Goal: Information Seeking & Learning: Learn about a topic

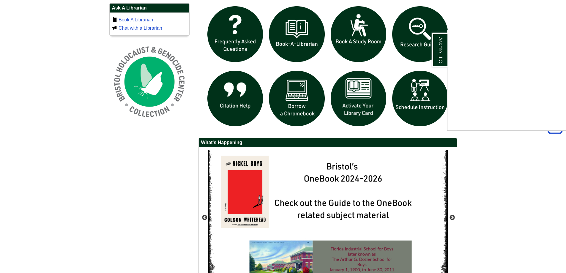
scroll to position [486, 0]
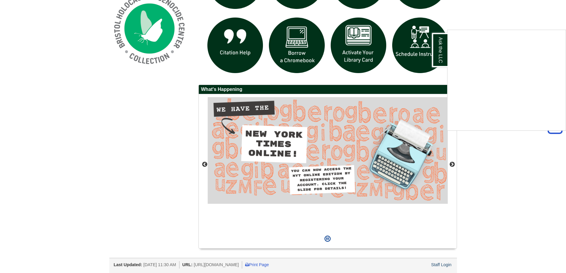
drag, startPoint x: 446, startPoint y: 265, endPoint x: 420, endPoint y: 263, distance: 25.9
click at [418, 263] on div "Ask the LLC" at bounding box center [283, 136] width 566 height 273
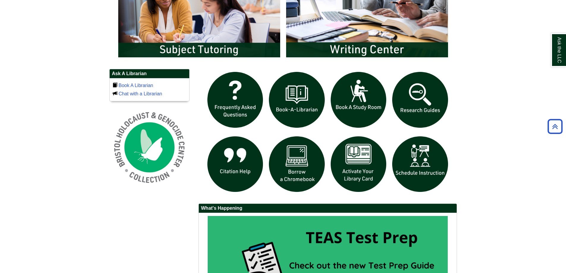
scroll to position [249, 0]
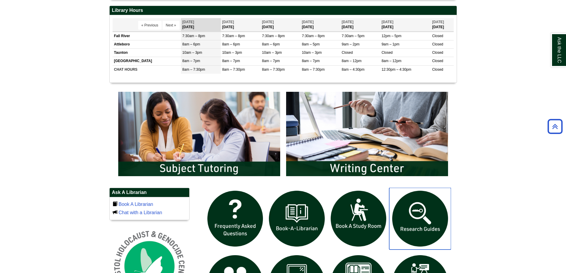
click at [418, 215] on img "slideshow" at bounding box center [420, 219] width 62 height 62
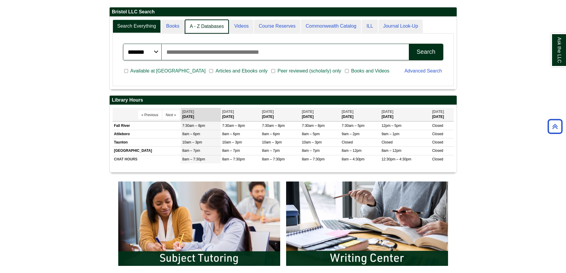
scroll to position [3, 3]
click at [213, 26] on link "A - Z Databases" at bounding box center [207, 27] width 44 height 14
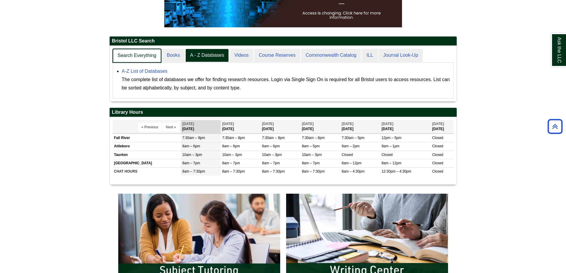
scroll to position [55, 347]
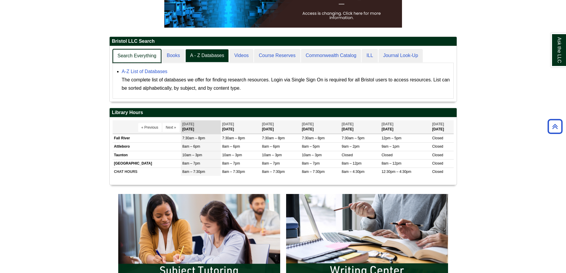
click at [147, 41] on h2 "Bristol LLC Search" at bounding box center [283, 41] width 347 height 9
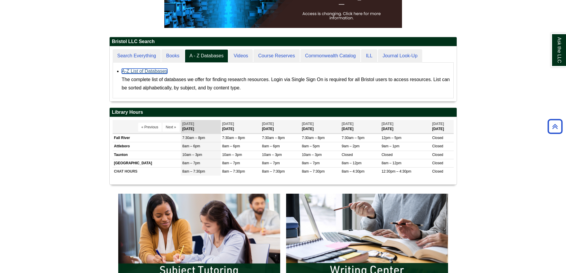
click at [141, 71] on link "A-Z List of Databases" at bounding box center [145, 71] width 46 height 5
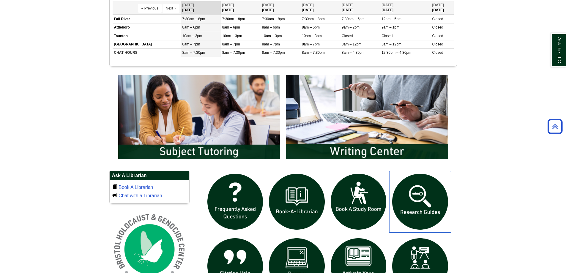
click at [419, 200] on img "slideshow" at bounding box center [420, 202] width 62 height 62
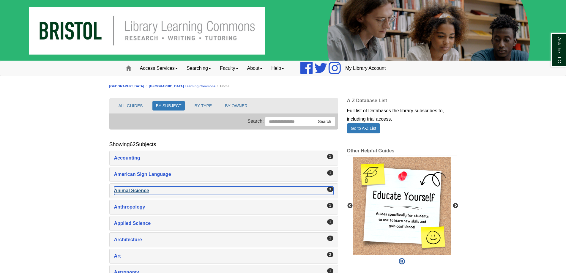
click at [132, 192] on div "Animal Science , 3 guides" at bounding box center [223, 191] width 219 height 8
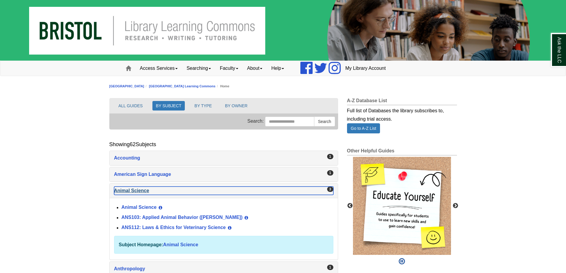
click at [132, 190] on div "Animal Science , 3 guides" at bounding box center [223, 191] width 219 height 8
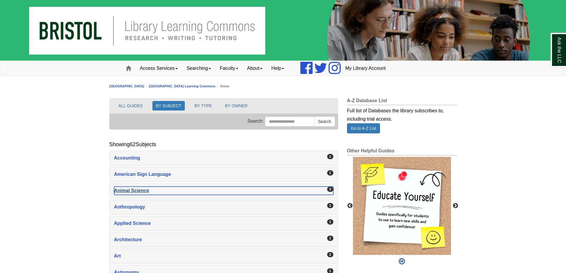
click at [124, 192] on div "Animal Science , 3 guides" at bounding box center [223, 191] width 219 height 8
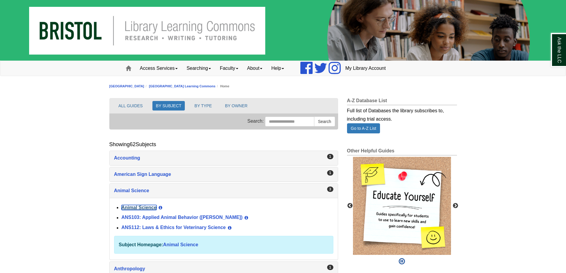
click at [127, 207] on link "Animal Science" at bounding box center [139, 207] width 35 height 5
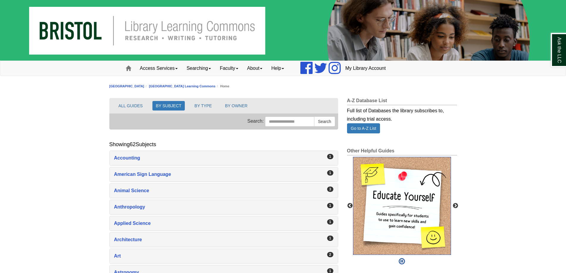
click at [414, 195] on img "slideshow" at bounding box center [402, 206] width 98 height 98
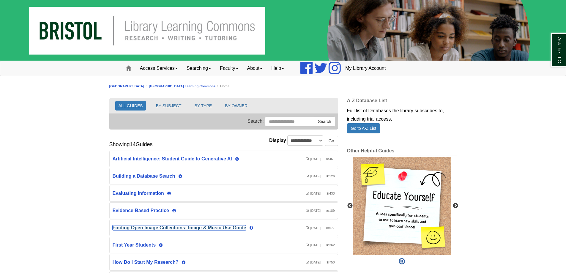
click at [137, 228] on link "Finding Open Image Collections: Image & Music Use Guide" at bounding box center [180, 227] width 134 height 5
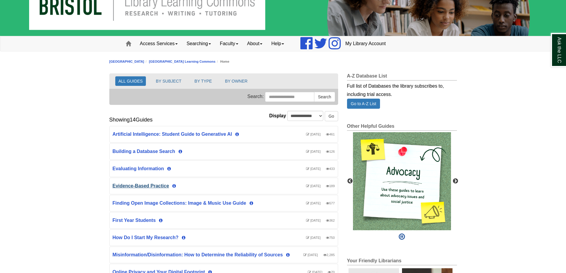
scroll to position [59, 0]
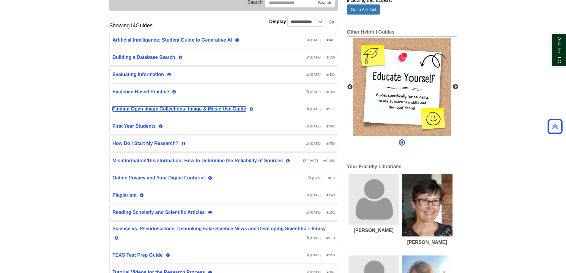
click at [179, 109] on link "Finding Open Image Collections: Image & Music Use Guide" at bounding box center [180, 108] width 134 height 5
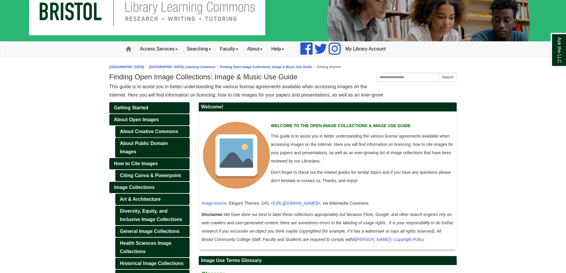
scroll to position [30, 0]
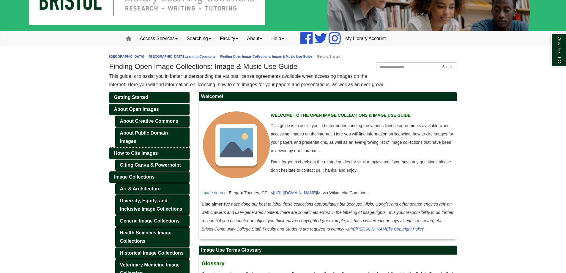
click at [139, 154] on span "How to Cite Images" at bounding box center [136, 153] width 44 height 5
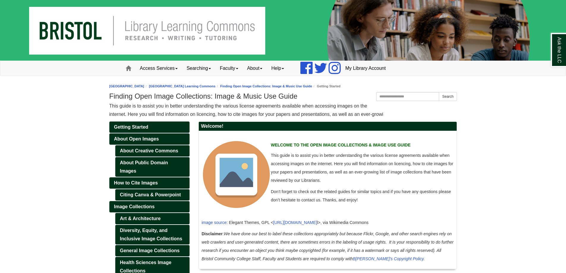
scroll to position [30, 0]
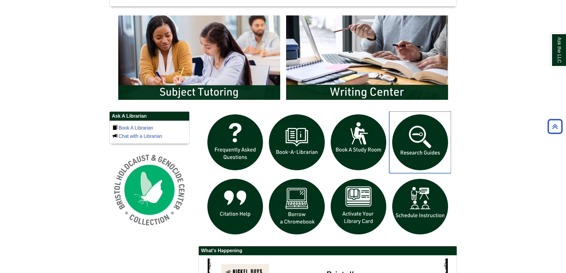
click at [429, 146] on img "slideshow" at bounding box center [420, 142] width 62 height 62
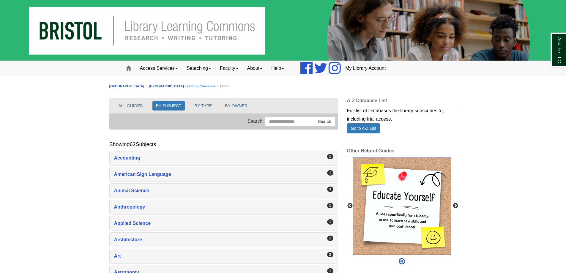
click at [418, 205] on img "slideshow" at bounding box center [402, 206] width 98 height 98
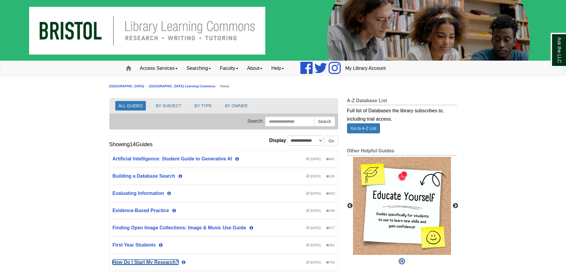
click at [151, 262] on link "How Do I Start My Research?" at bounding box center [146, 262] width 66 height 5
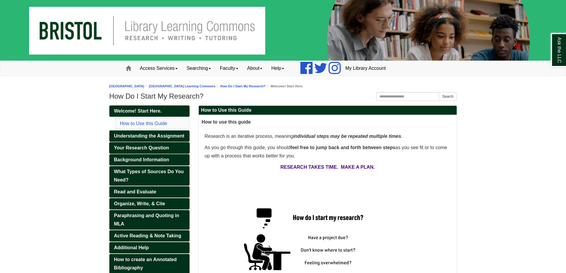
click at [128, 149] on span "Your Research Question" at bounding box center [141, 147] width 55 height 5
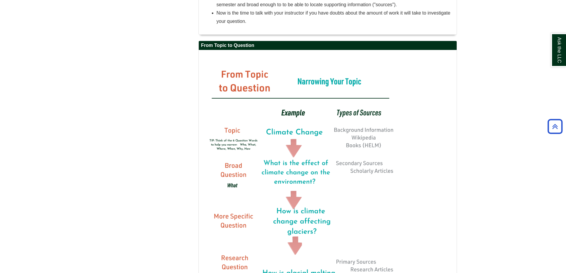
scroll to position [494, 0]
